Goal: Task Accomplishment & Management: Use online tool/utility

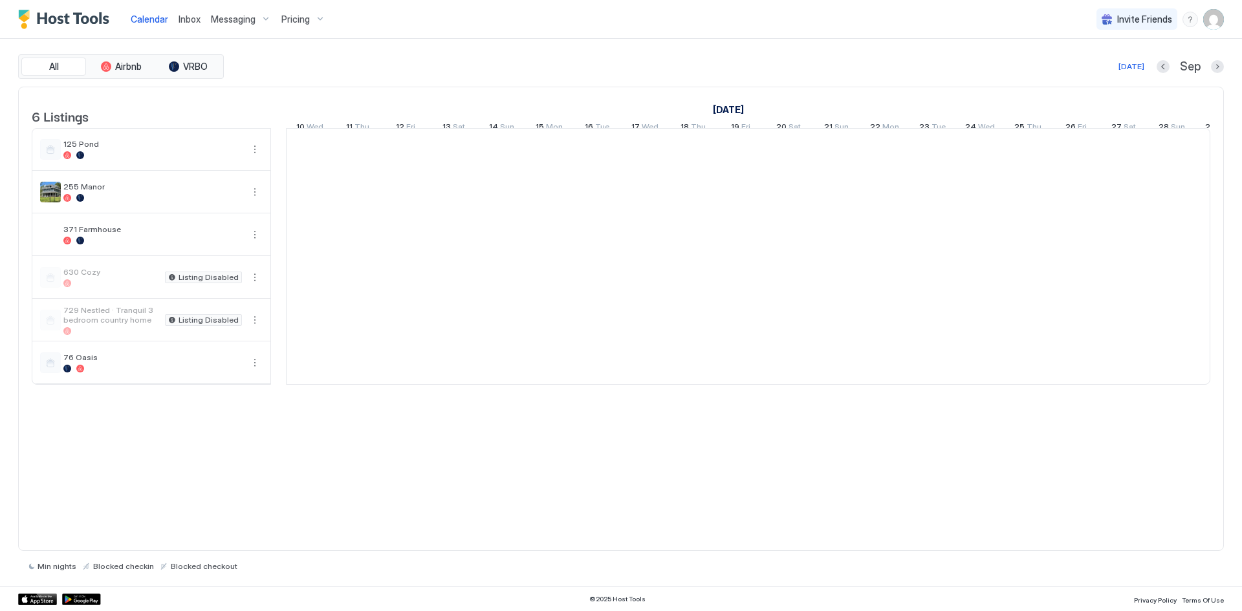
scroll to position [0, 719]
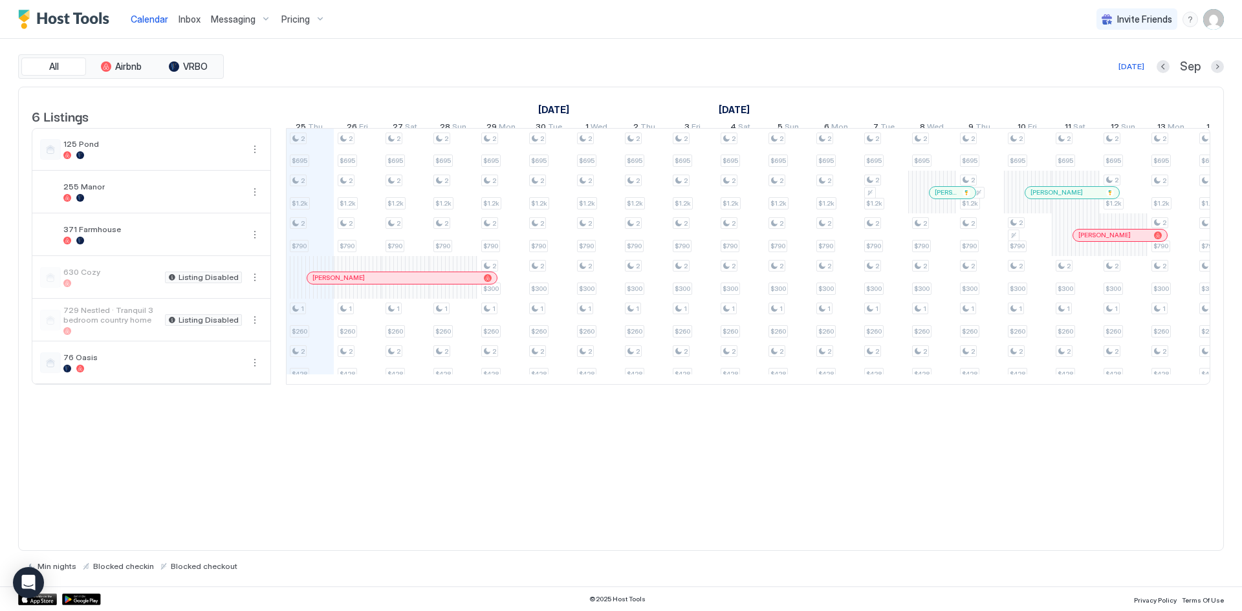
click at [192, 23] on span "Inbox" at bounding box center [190, 19] width 22 height 11
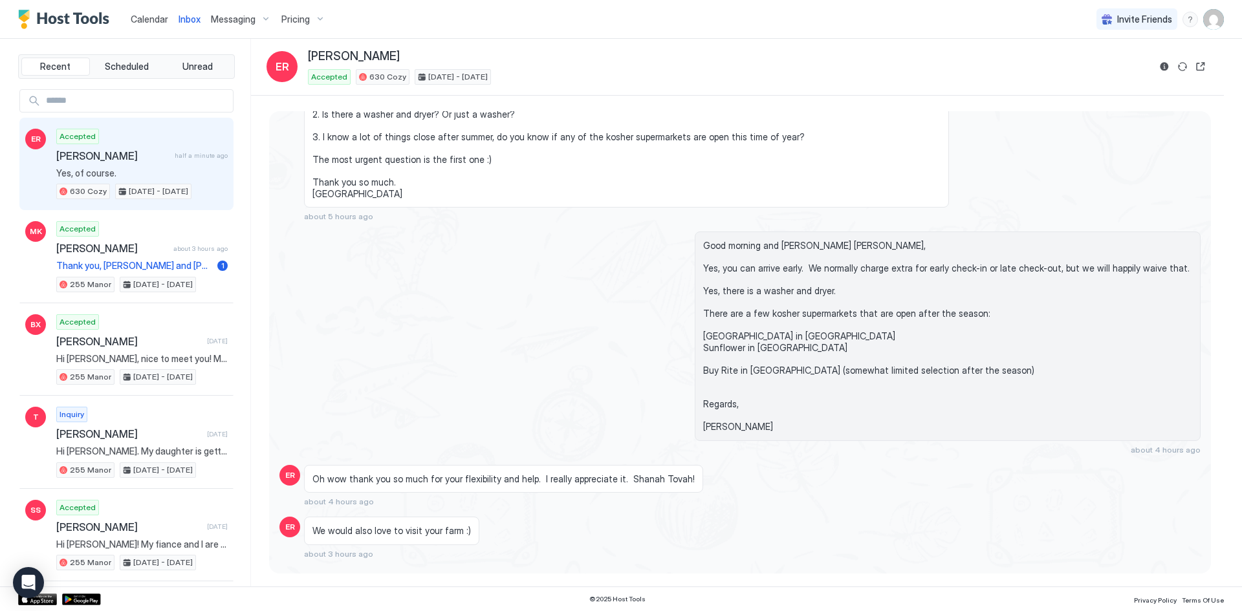
scroll to position [375, 0]
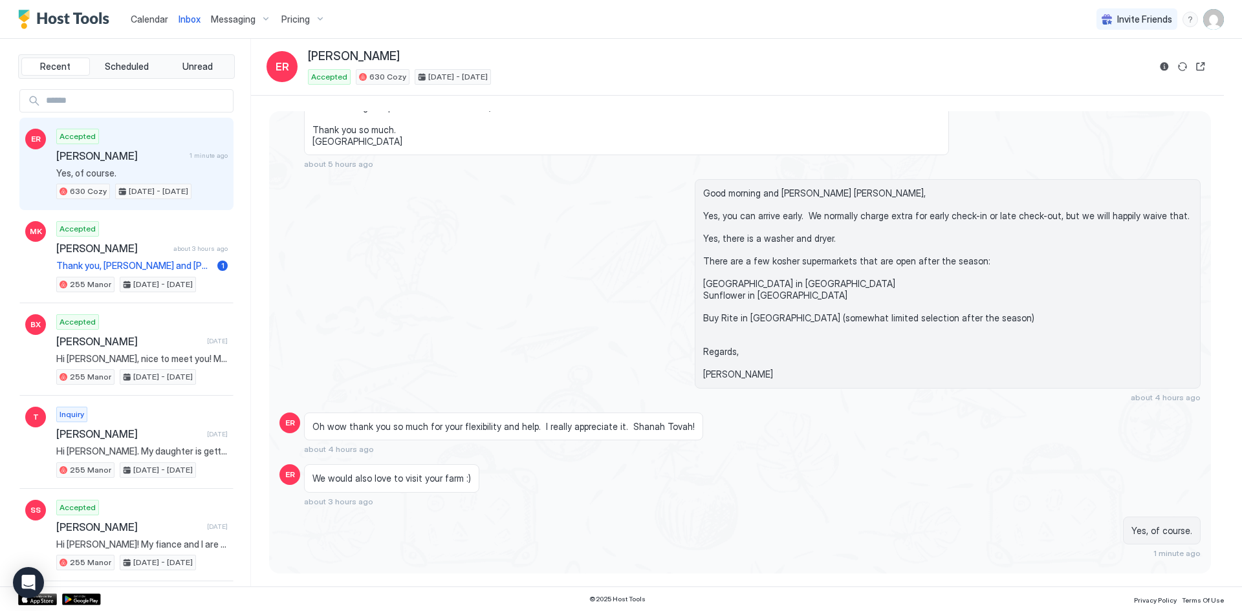
click at [236, 19] on span "Messaging" at bounding box center [233, 20] width 45 height 12
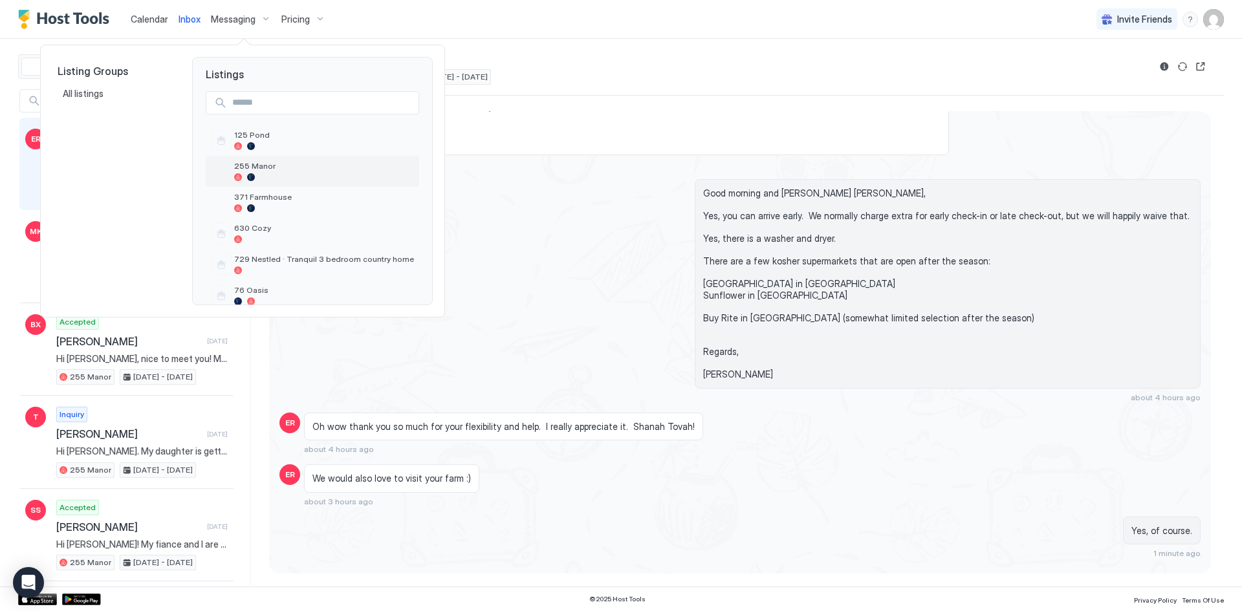
click at [260, 171] on div "255 Manor" at bounding box center [324, 171] width 180 height 20
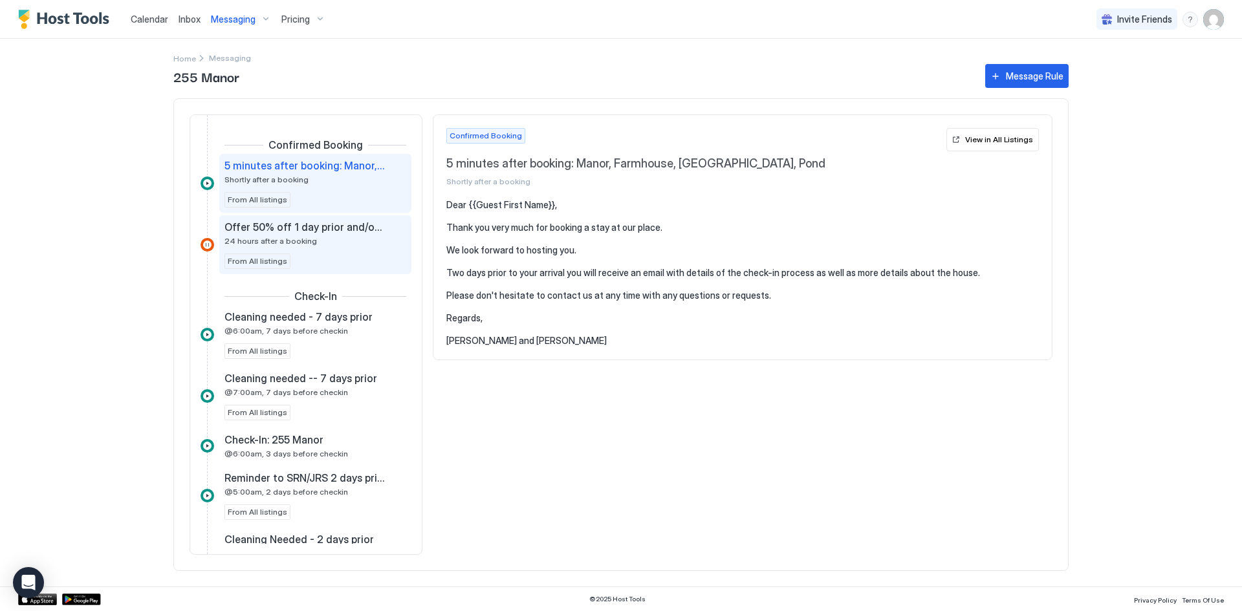
click at [349, 237] on div "Offer 50% off 1 day prior and/or after booked stay 24 hours after a booking" at bounding box center [307, 233] width 164 height 25
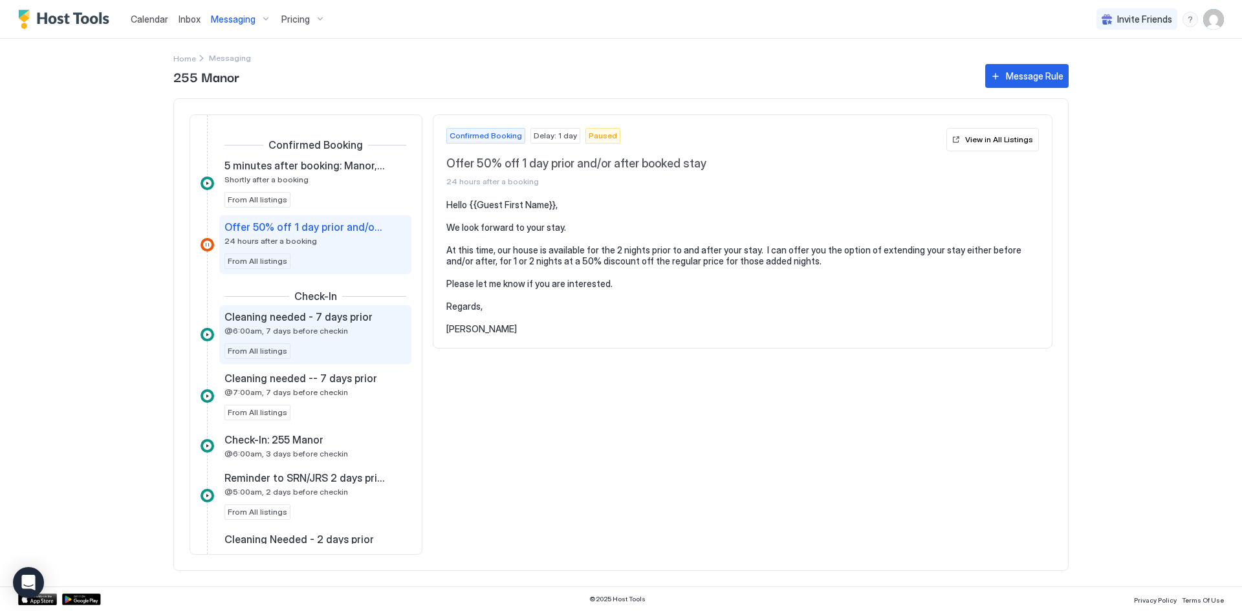
click at [322, 326] on span "@6:00am, 7 days before checkin" at bounding box center [287, 331] width 124 height 10
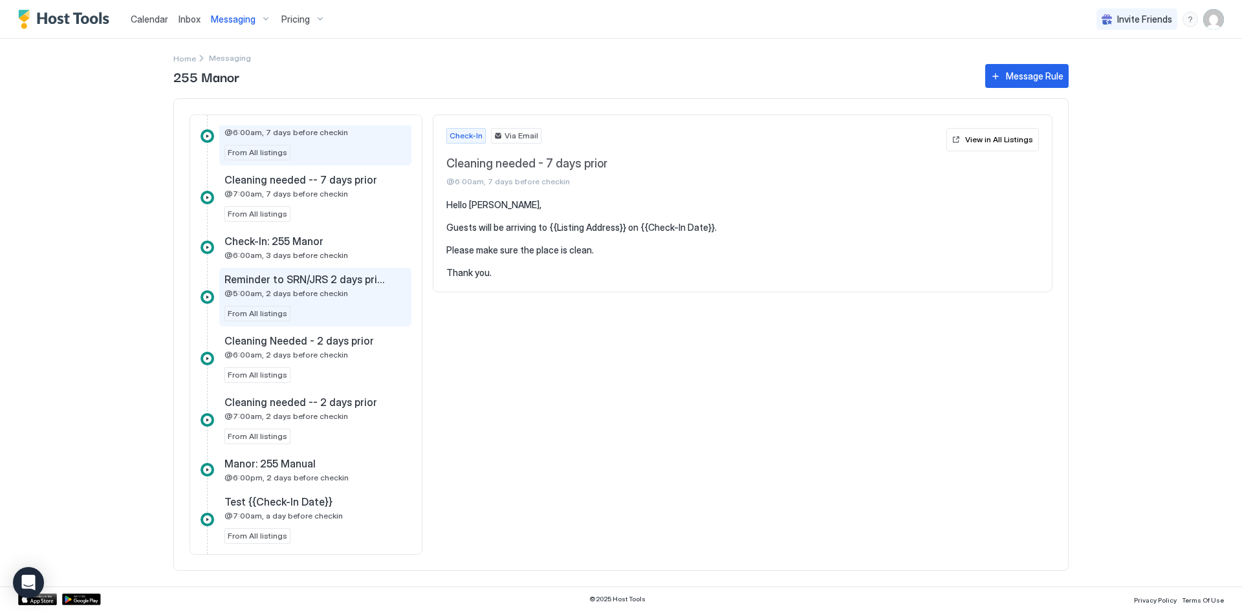
scroll to position [259, 0]
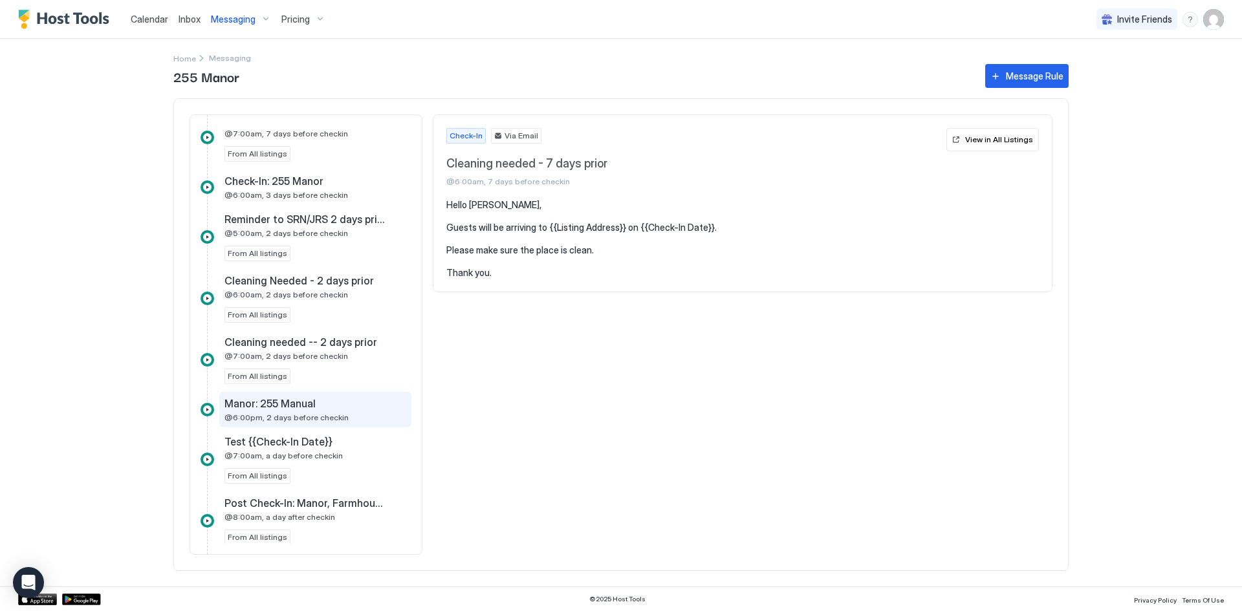
click at [294, 408] on span "Manor: 255 Manual" at bounding box center [270, 403] width 91 height 13
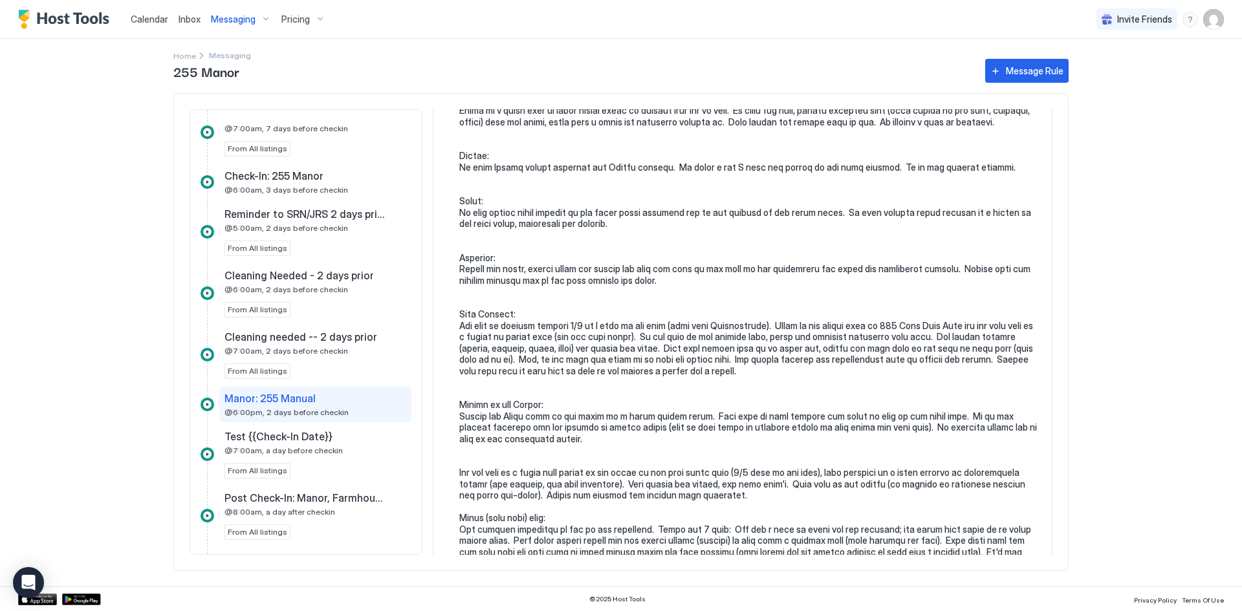
scroll to position [970, 0]
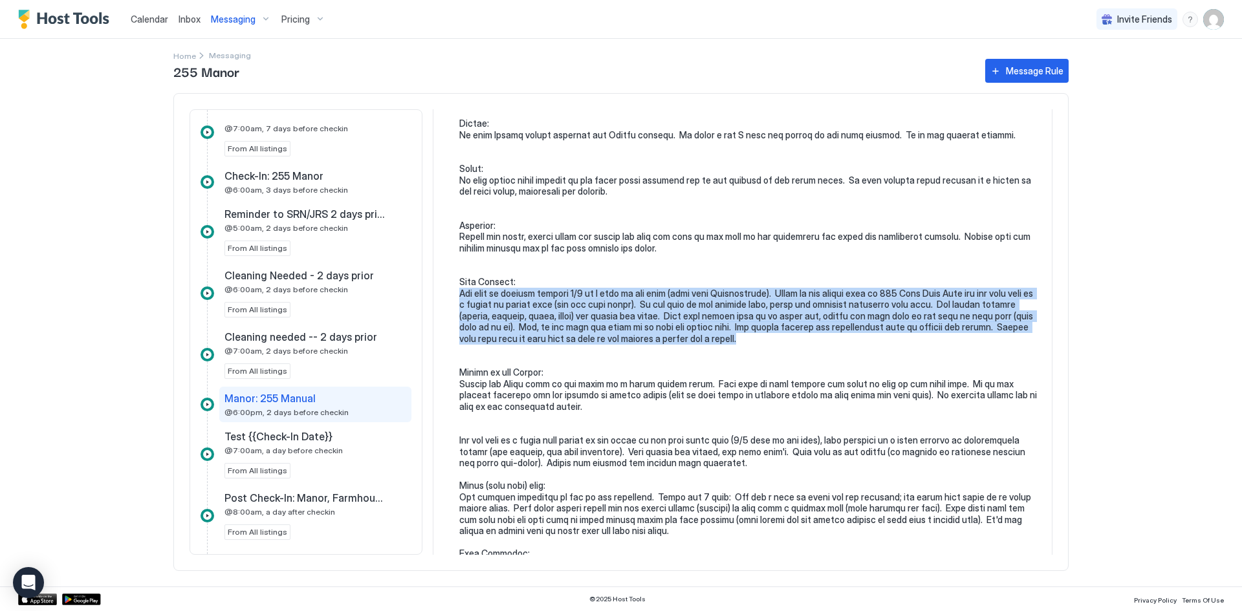
drag, startPoint x: 787, startPoint y: 341, endPoint x: 451, endPoint y: 296, distance: 339.4
copy pre "The farm is located exactly 1/2 of a mile up the road (away from [GEOGRAPHIC_DA…"
click at [247, 16] on span "Messaging" at bounding box center [233, 20] width 45 height 12
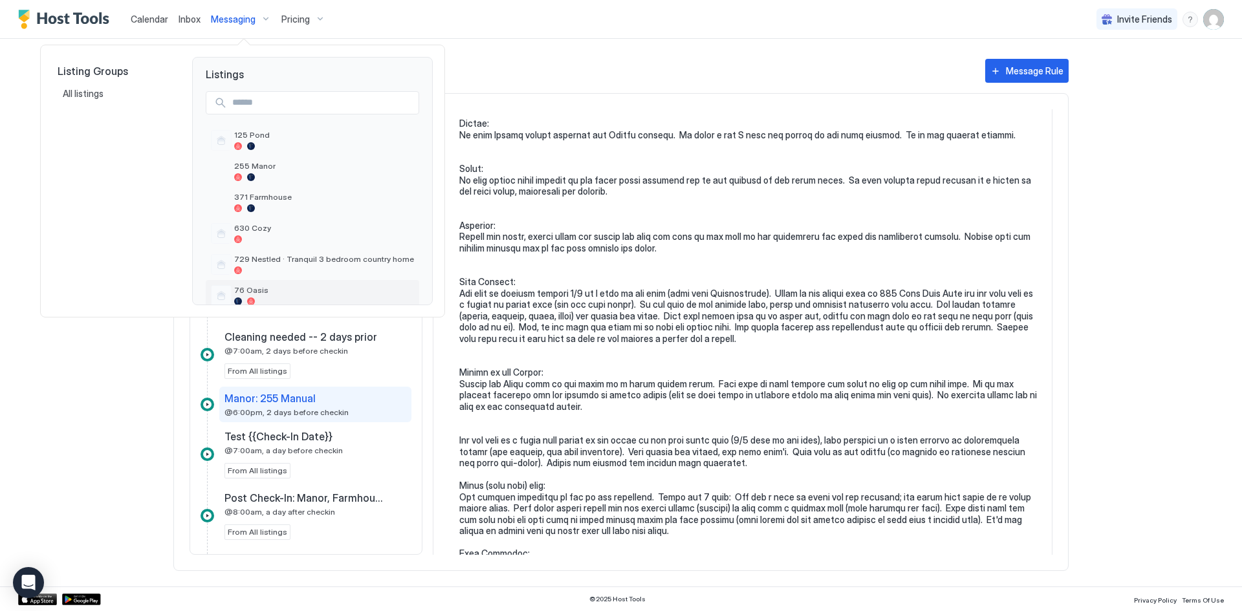
click at [274, 287] on span "76 Oasis" at bounding box center [324, 290] width 180 height 10
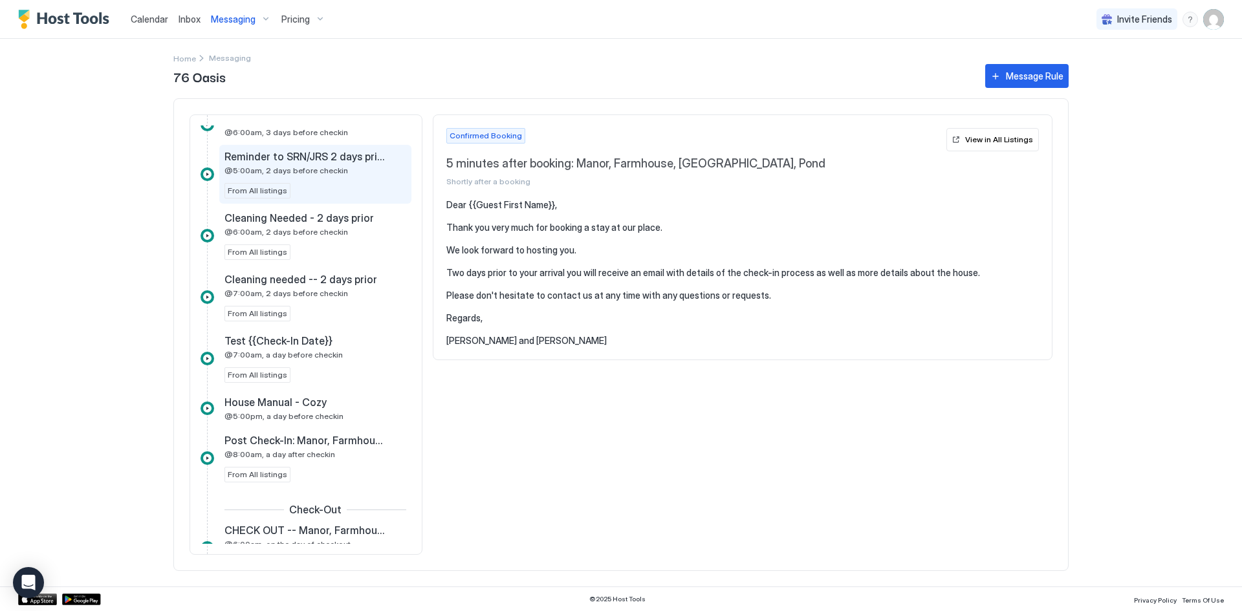
scroll to position [323, 0]
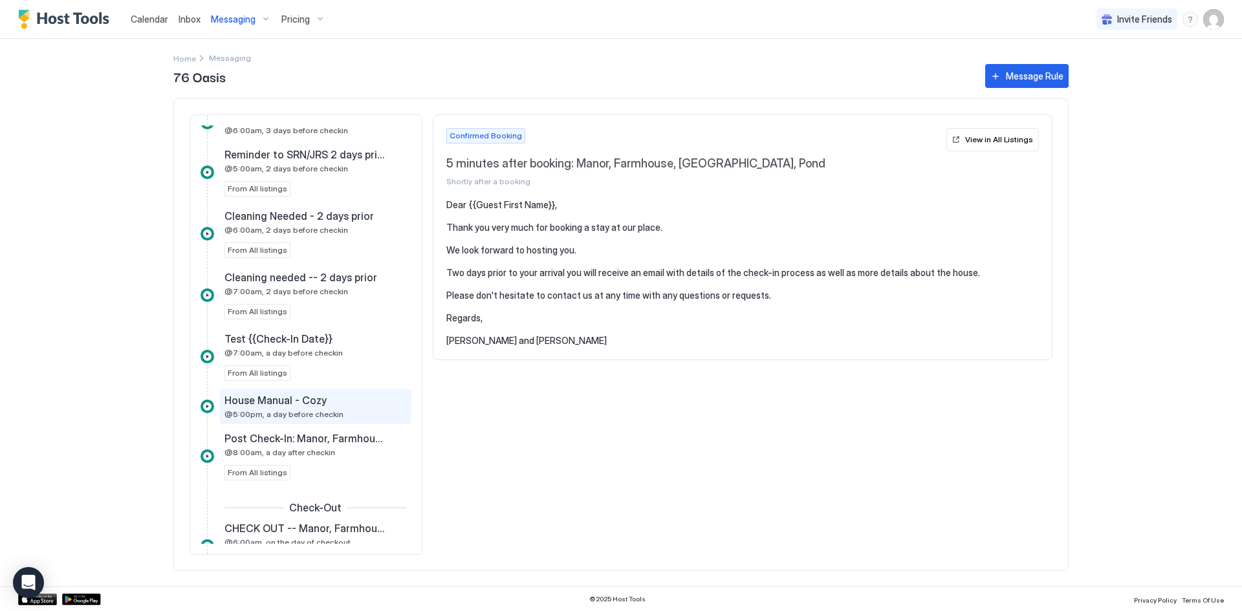
click at [286, 404] on span "House Manual - Cozy" at bounding box center [276, 400] width 102 height 13
